Goal: Use online tool/utility: Utilize a website feature to perform a specific function

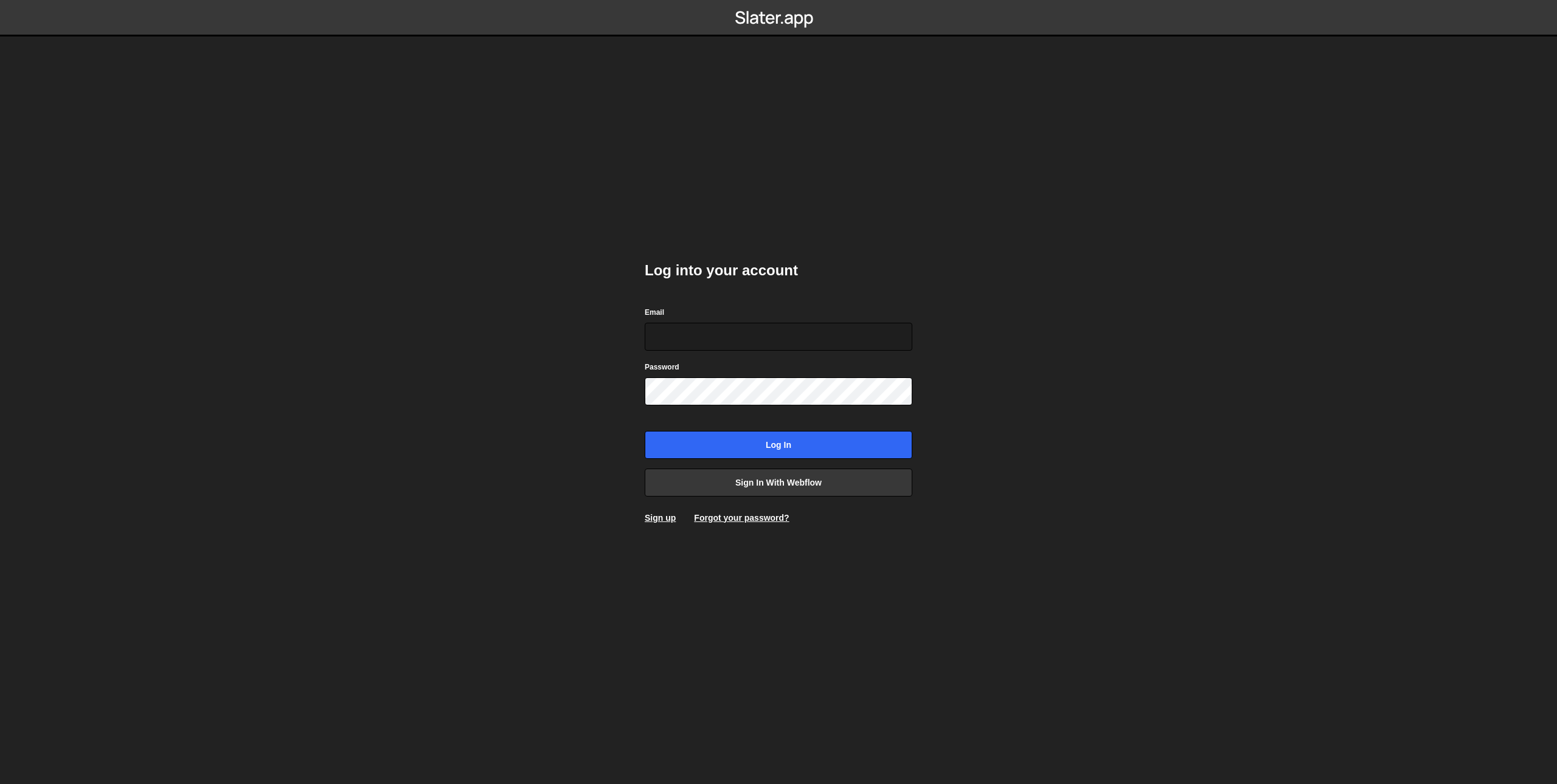
type input "danwebflow@gmail.com"
click at [599, 376] on body "Log into your account Email danwebflow@gmail.com Password Log in Sign in with W…" at bounding box center [778, 392] width 1557 height 784
click at [673, 438] on input "Log in" at bounding box center [778, 444] width 268 height 28
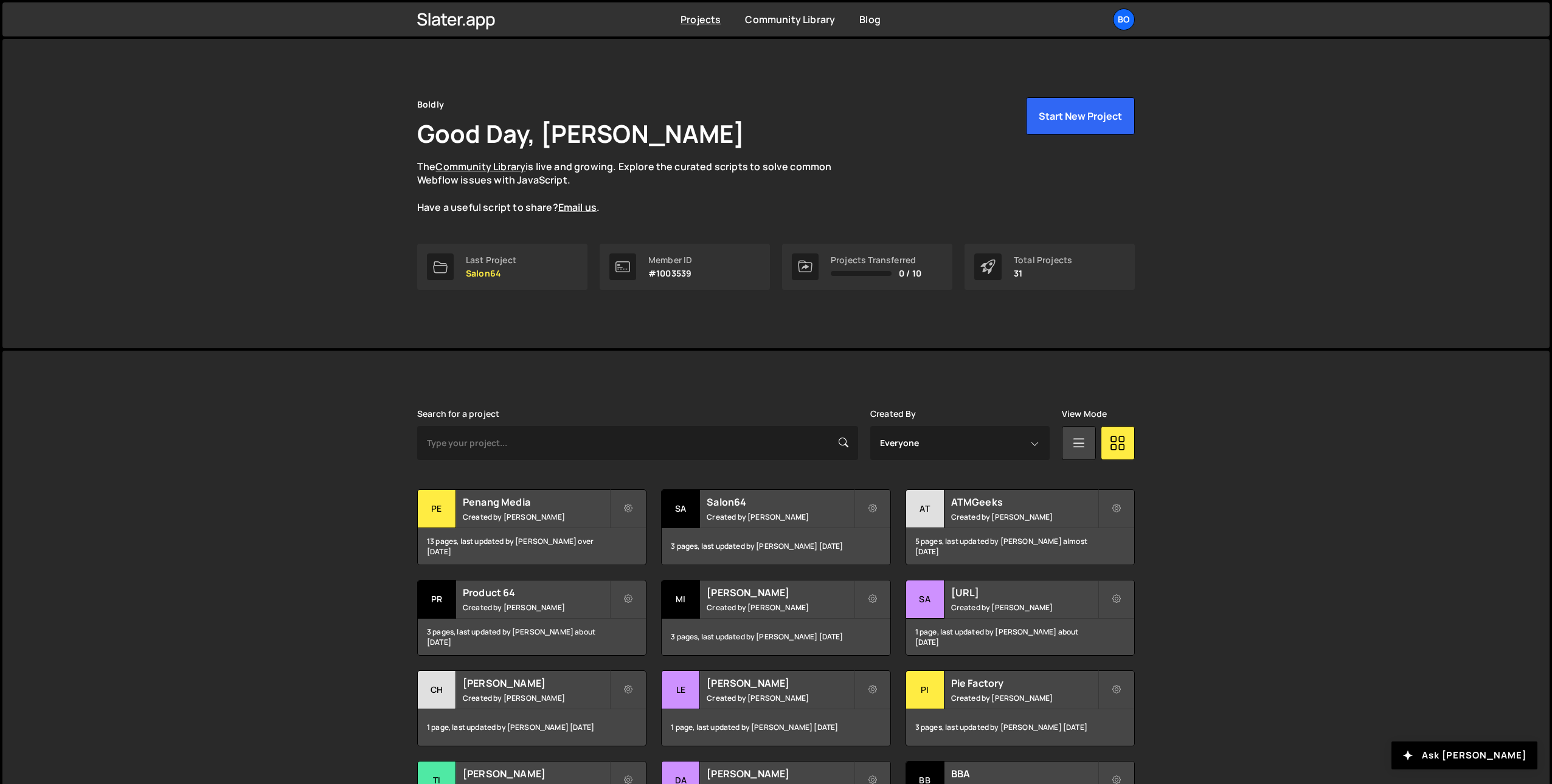
drag, startPoint x: 483, startPoint y: 509, endPoint x: 461, endPoint y: 476, distance: 39.7
click at [484, 509] on h2 "Penang Media" at bounding box center [535, 503] width 146 height 14
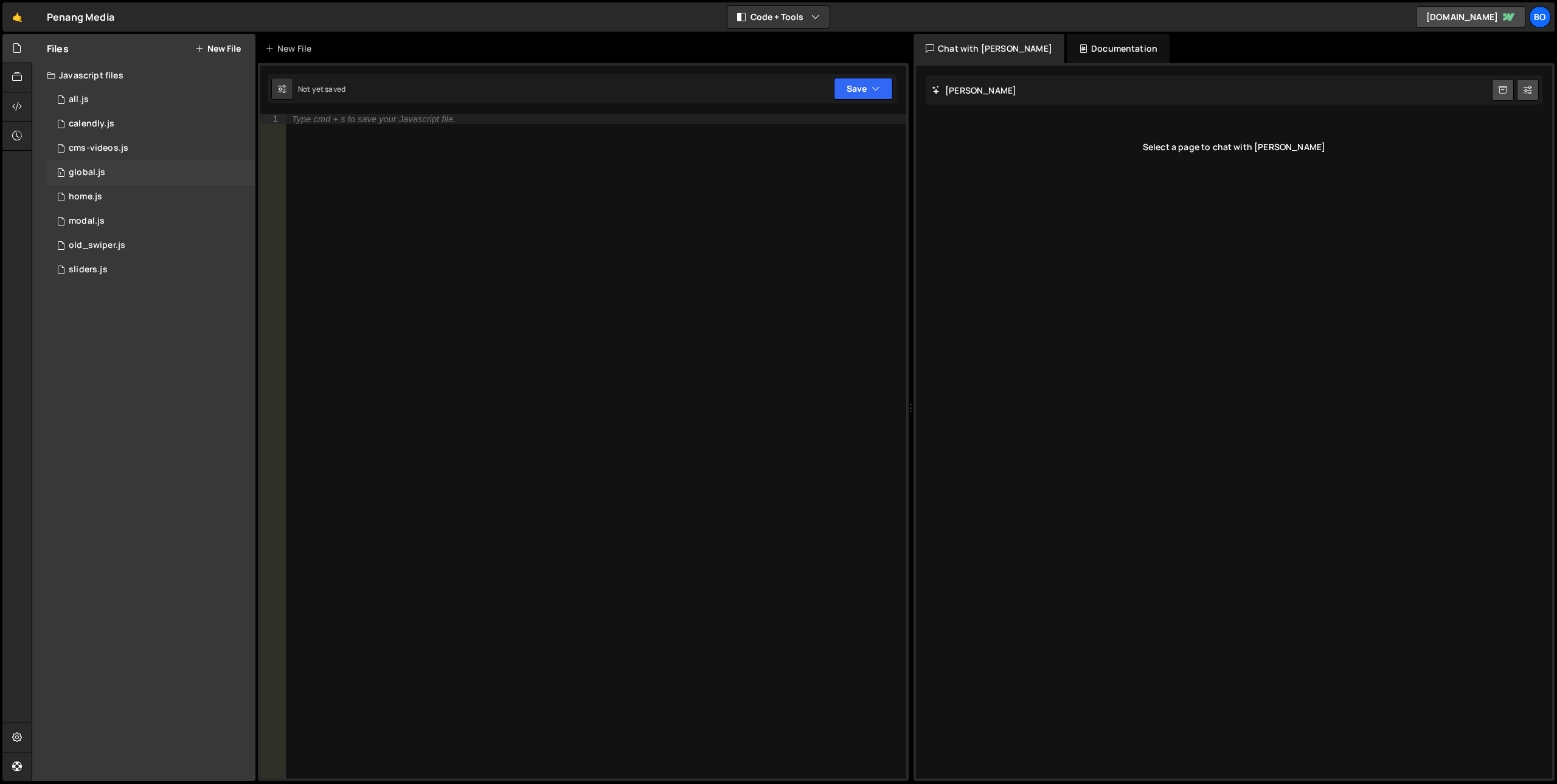
click at [160, 168] on div "1 global.js 0" at bounding box center [150, 172] width 208 height 25
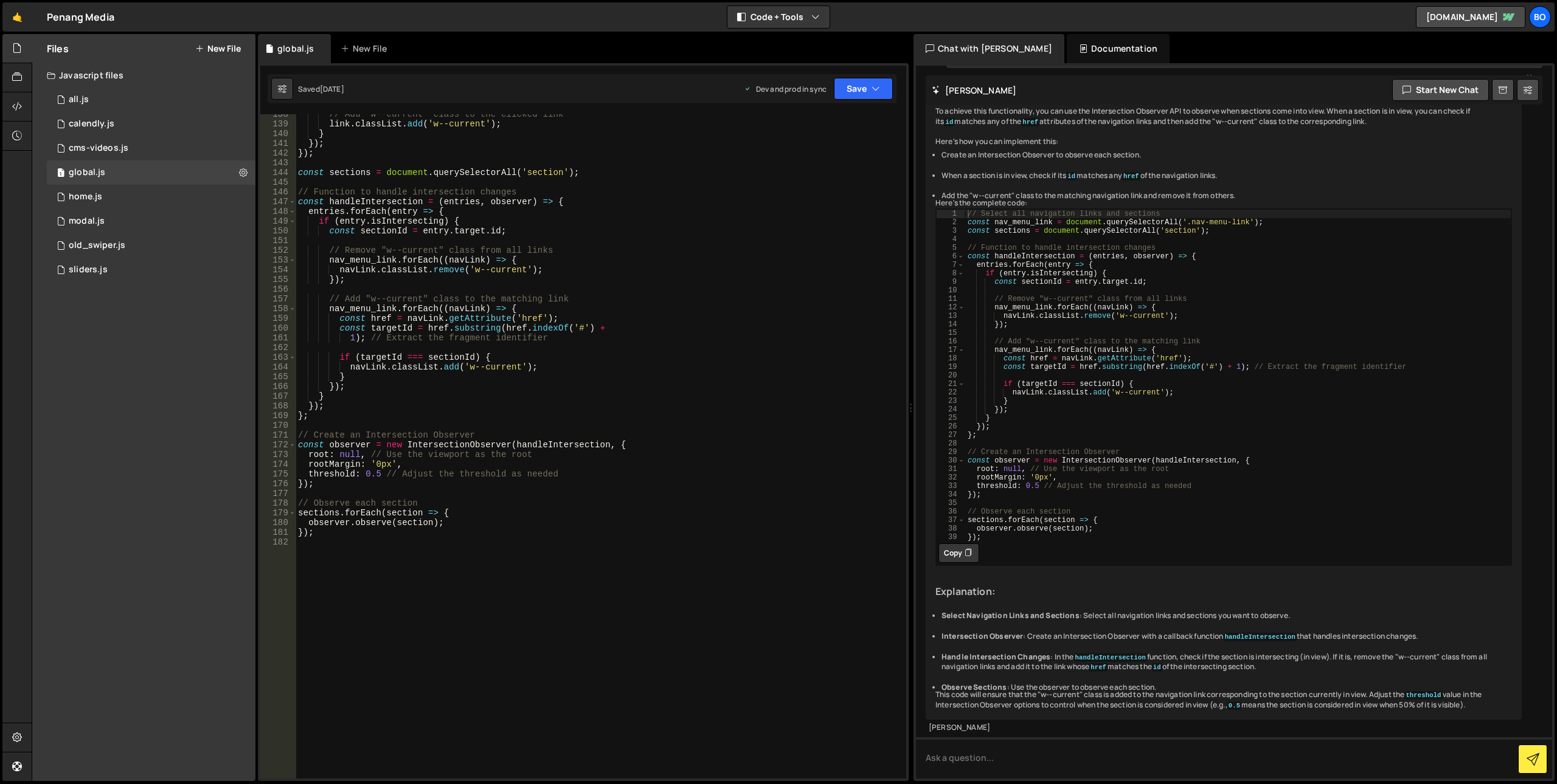
scroll to position [1433, 0]
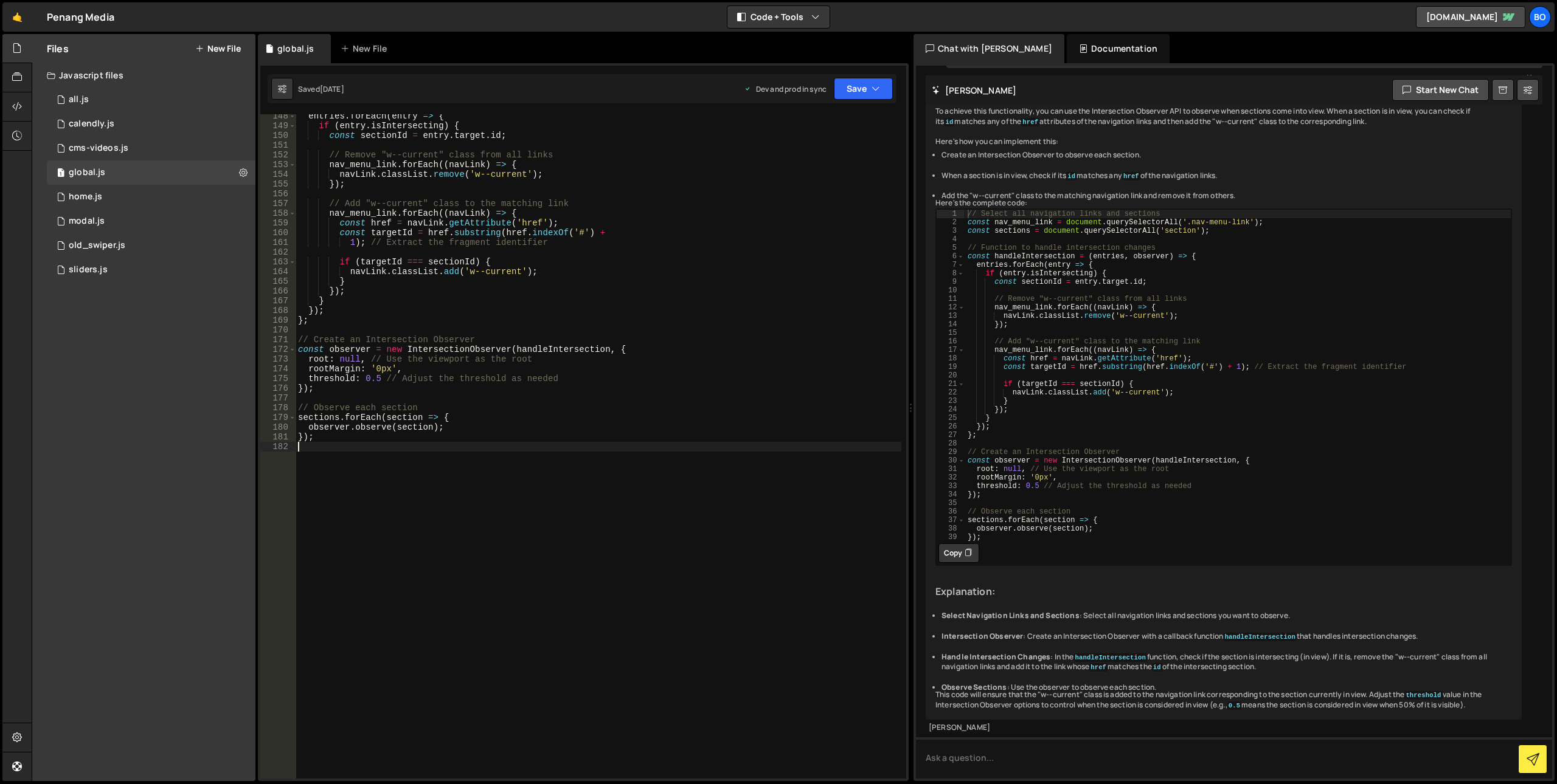
click at [449, 626] on div "entries . forEach ( entry => { if ( entry . isIntersecting ) { const sectionId …" at bounding box center [598, 453] width 606 height 683
paste textarea "data-year"
type textarea "data-year"
click at [1434, 94] on button "Start new chat" at bounding box center [1440, 90] width 97 height 22
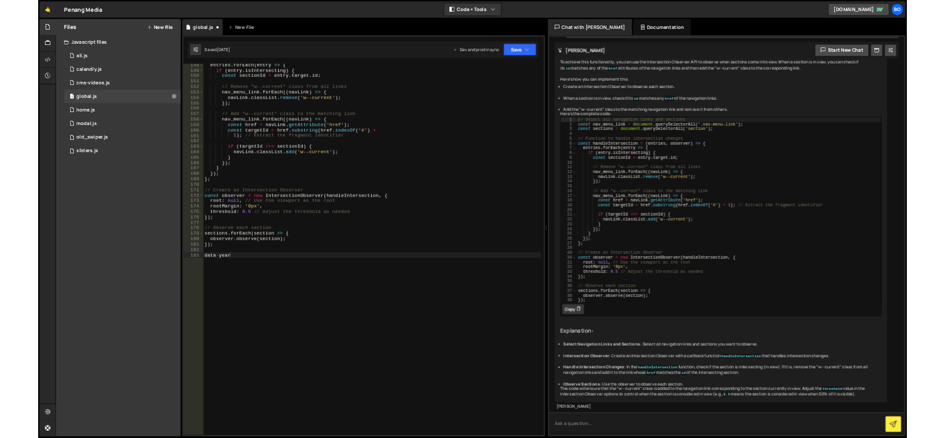
scroll to position [0, 0]
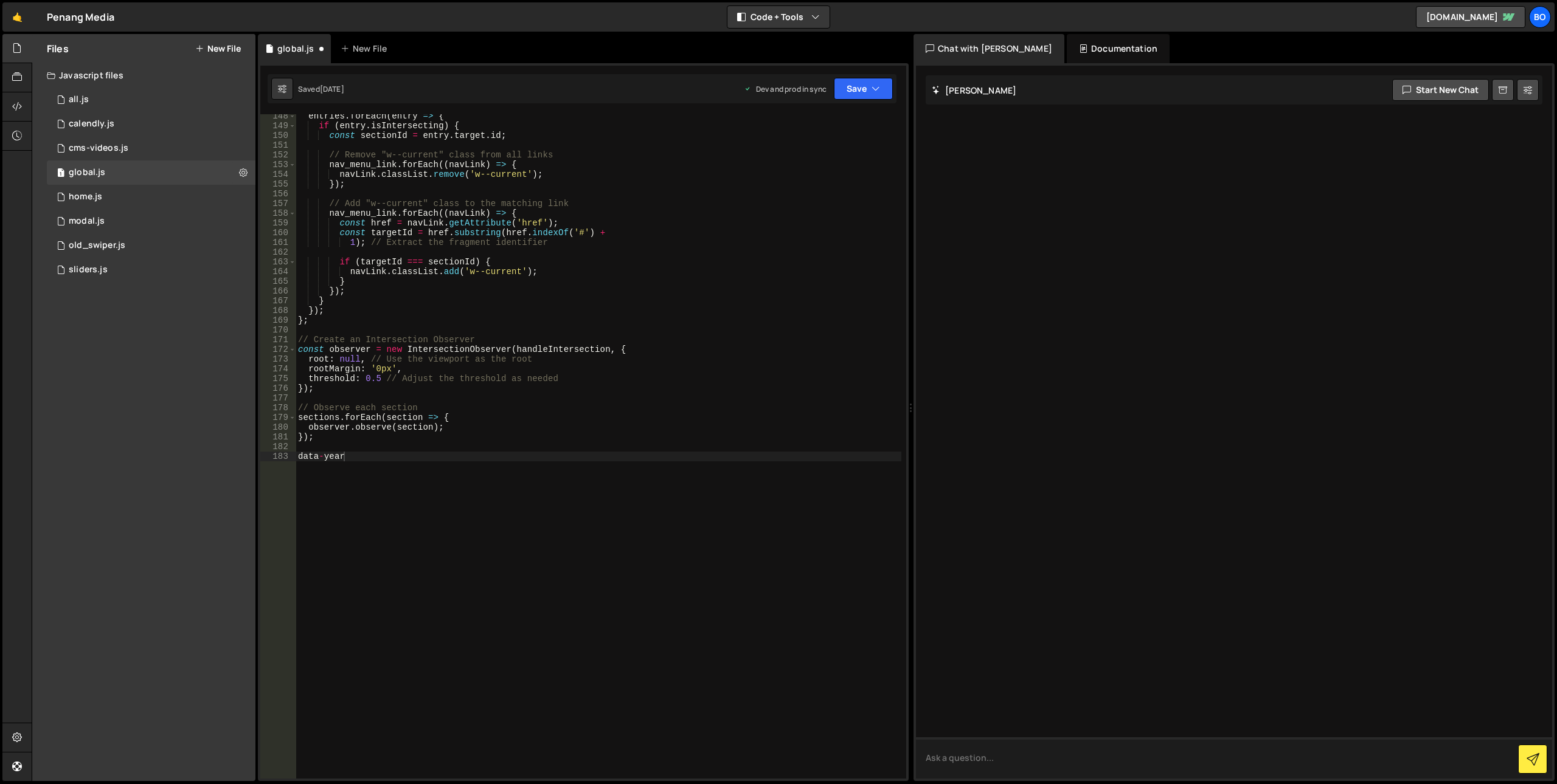
click at [1036, 756] on textarea at bounding box center [1234, 758] width 636 height 41
paste textarea "data-year"
type textarea "Create a function to set the correct year data-year"
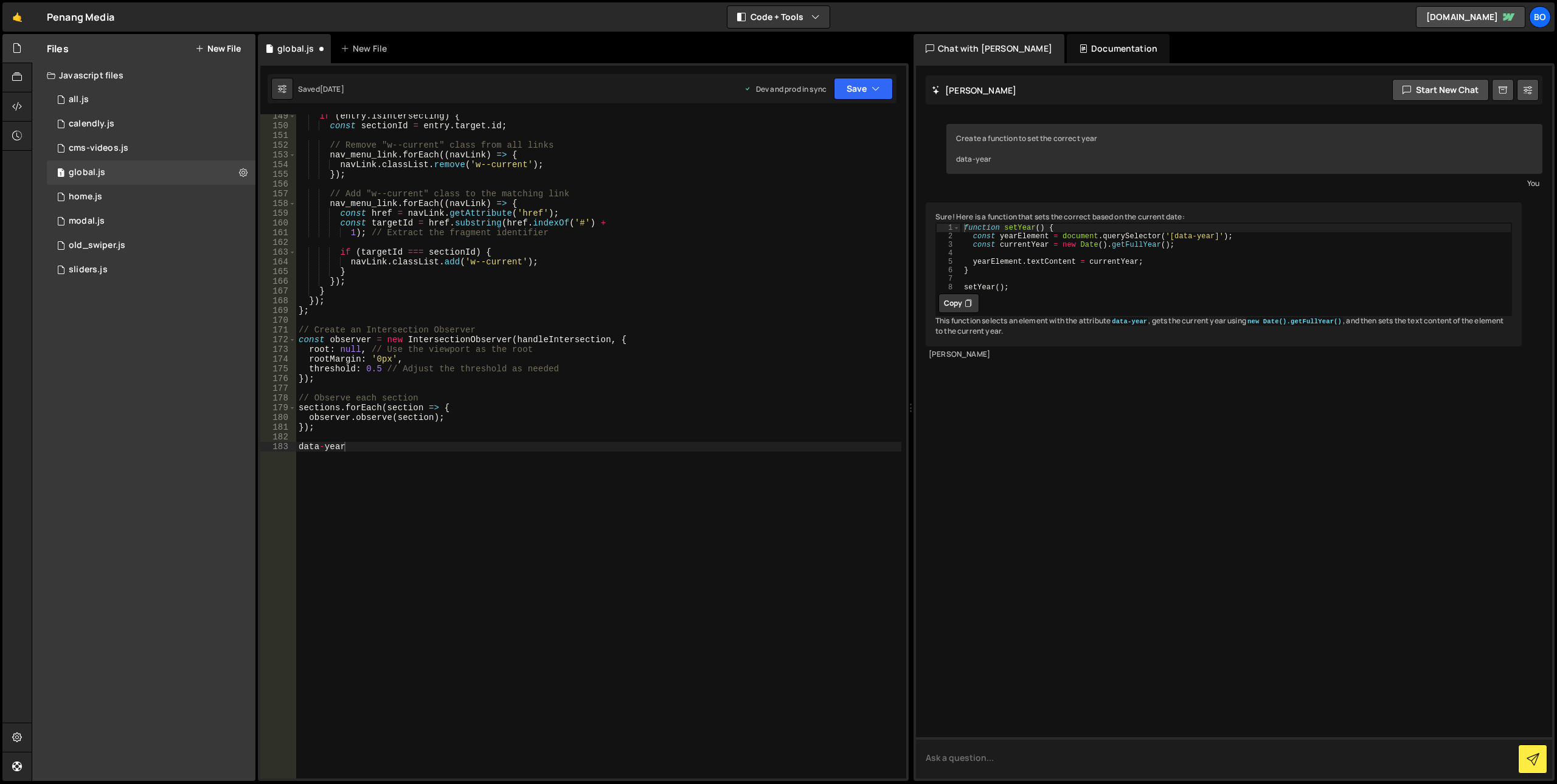
scroll to position [1442, 0]
click at [952, 313] on button "Copy" at bounding box center [958, 303] width 41 height 20
drag, startPoint x: 510, startPoint y: 485, endPoint x: 494, endPoint y: 488, distance: 16.3
click at [502, 486] on div "if ( entry . isIntersecting ) { const sectionId = entry . target . id ; // Remo…" at bounding box center [599, 453] width 605 height 683
drag, startPoint x: 442, startPoint y: 503, endPoint x: 259, endPoint y: 449, distance: 190.8
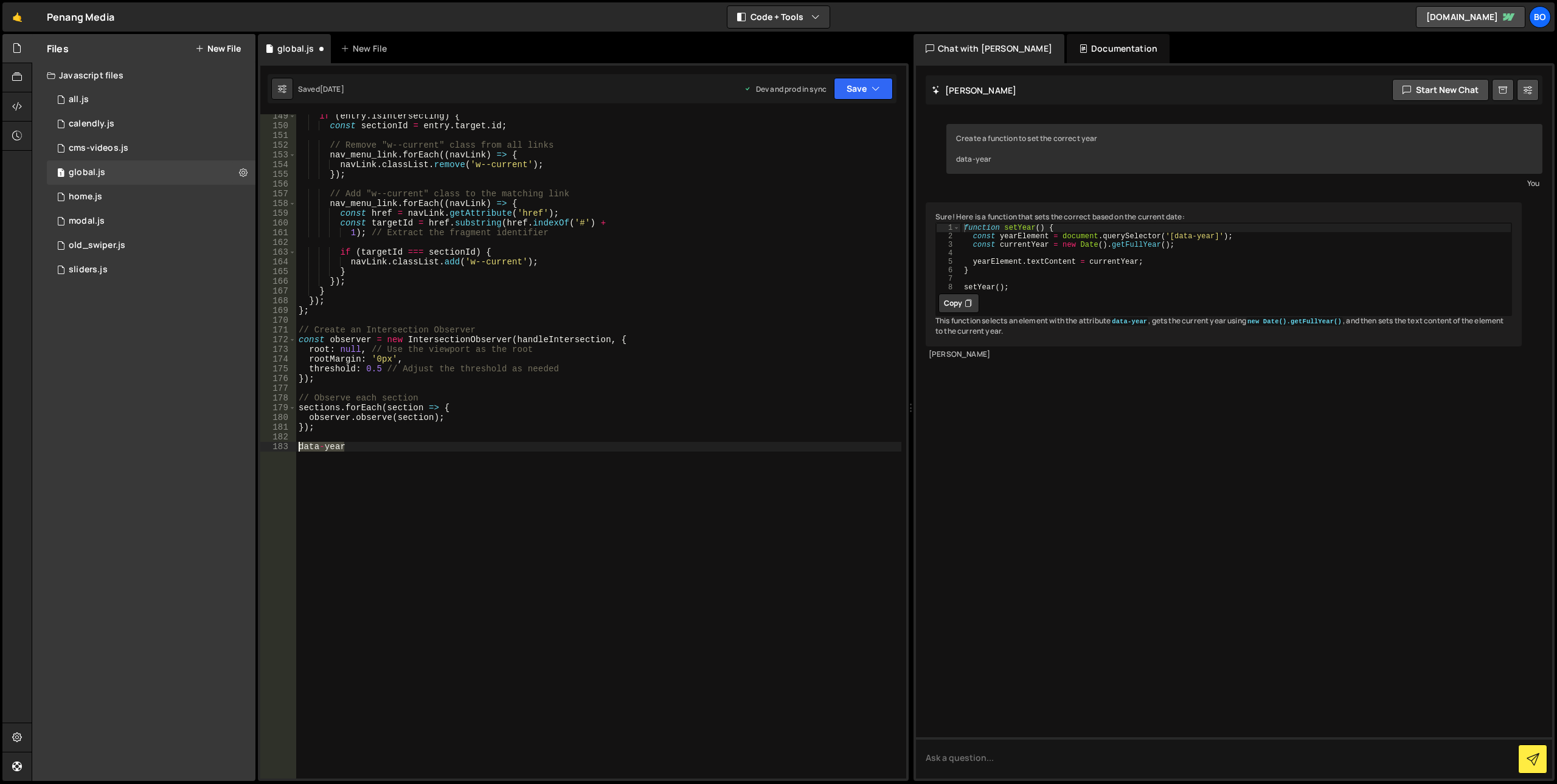
click at [259, 449] on div "1 Type cmd + s to save your Javascript file. הההההההההההההההההההההההההההההההההה…" at bounding box center [583, 422] width 651 height 718
paste textarea "setYear();"
click at [249, 170] on button at bounding box center [243, 173] width 22 height 22
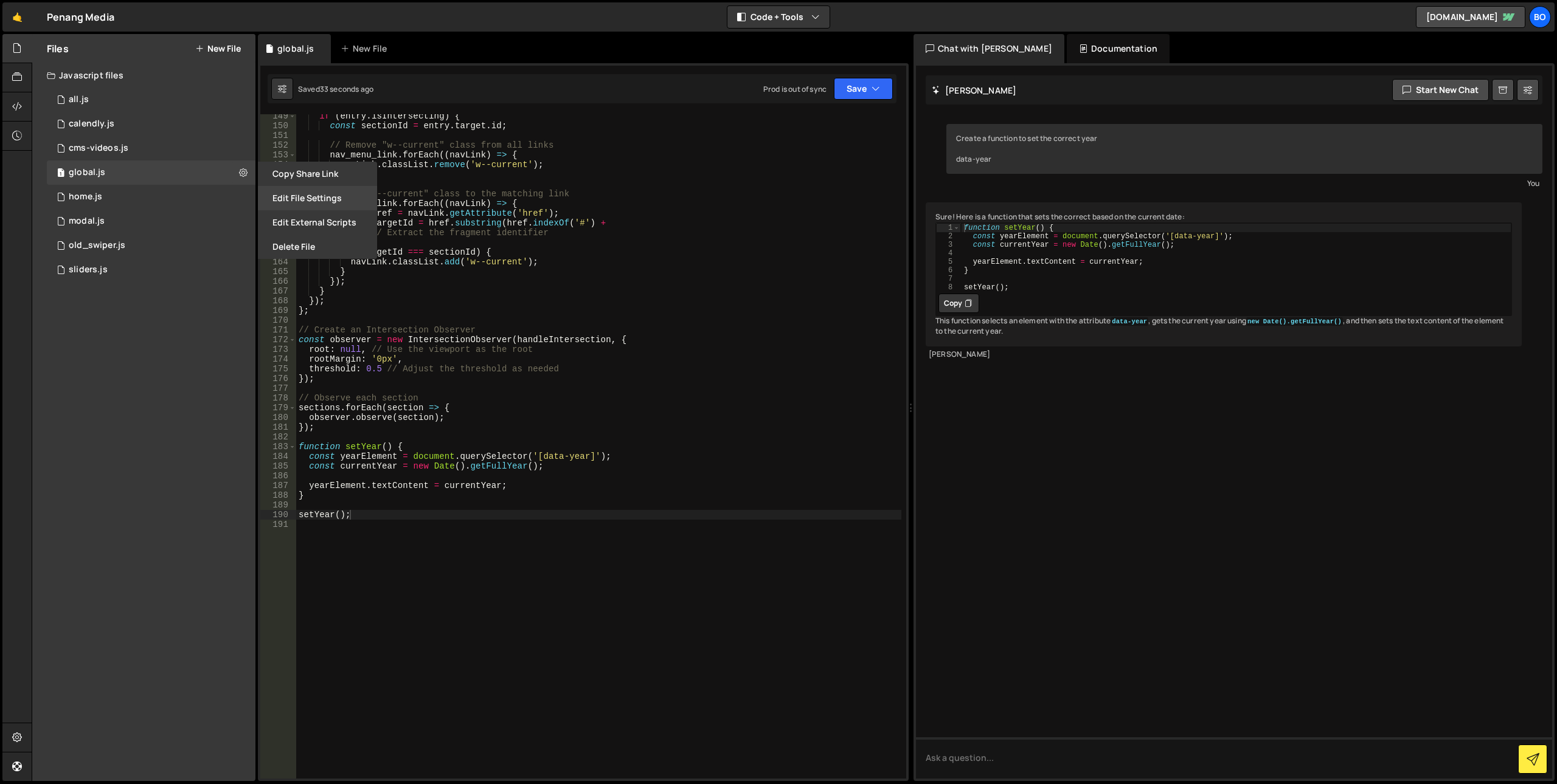
click at [287, 194] on button "Edit File Settings" at bounding box center [317, 197] width 120 height 25
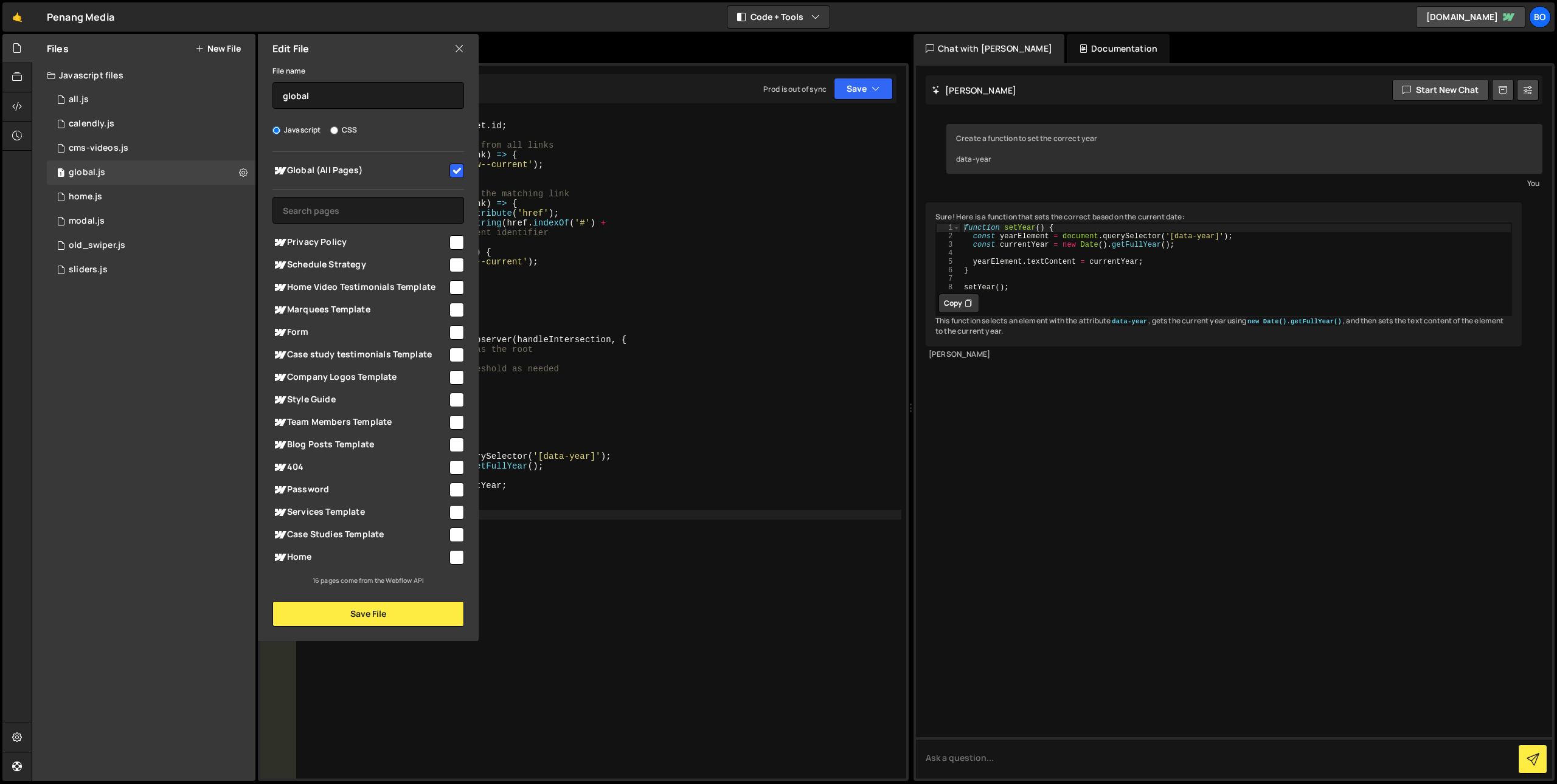
click at [458, 46] on icon at bounding box center [459, 48] width 10 height 14
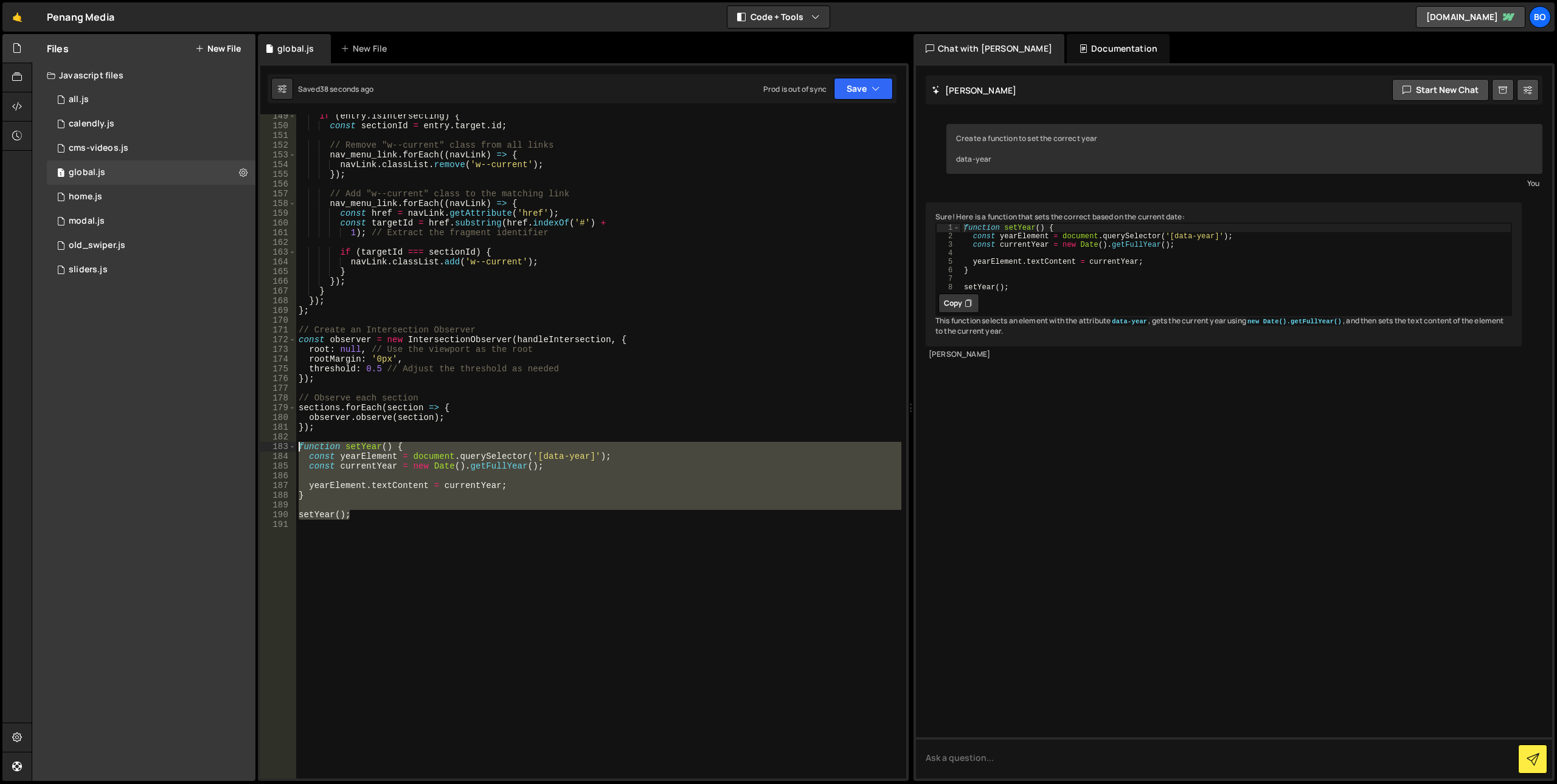
drag, startPoint x: 363, startPoint y: 516, endPoint x: 271, endPoint y: 445, distance: 116.2
click at [271, 445] on div "setYear(); 149 150 151 152 153 154 155 156 157 158 159 160 161 162 163 164 165 …" at bounding box center [583, 446] width 646 height 665
type textarea "function setYear() { const yearElement = document.querySelector('[data-year]');"
